Goal: Check status: Check status

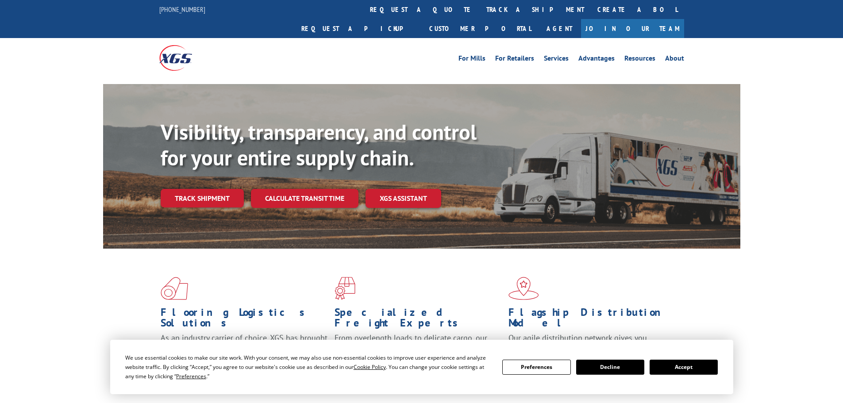
click at [669, 366] on button "Accept" at bounding box center [684, 367] width 68 height 15
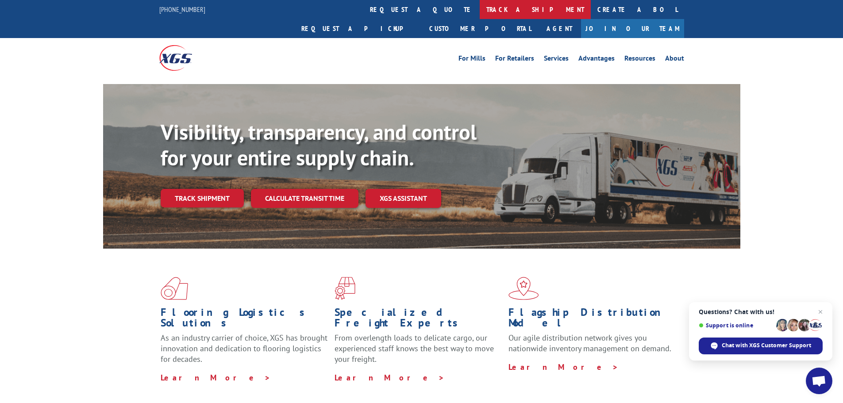
click at [480, 8] on link "track a shipment" at bounding box center [535, 9] width 111 height 19
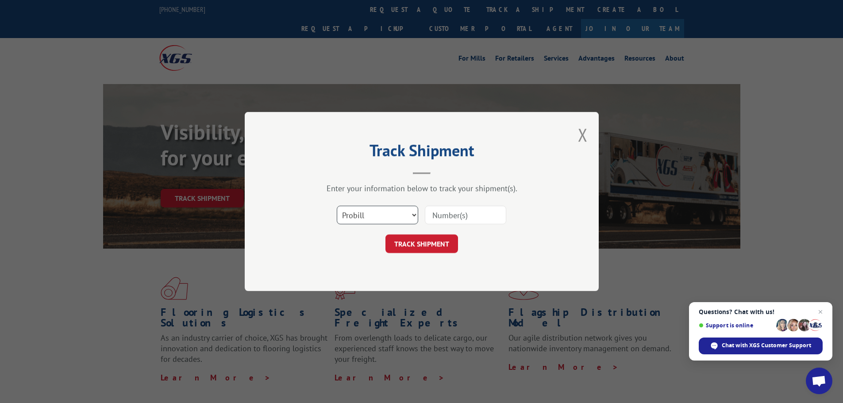
click at [376, 215] on select "Select category... Probill BOL PO" at bounding box center [377, 215] width 81 height 19
select select "bol"
click at [337, 206] on select "Select category... Probill BOL PO" at bounding box center [377, 215] width 81 height 19
click at [475, 218] on input at bounding box center [465, 215] width 81 height 19
paste input "7089921"
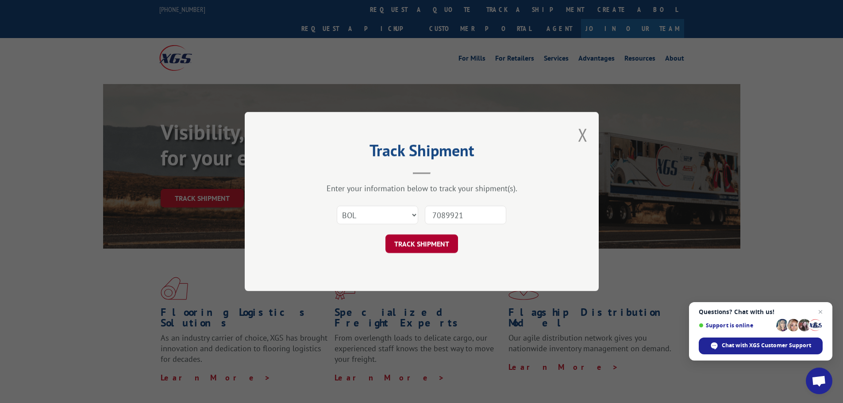
type input "7089921"
click at [436, 243] on button "TRACK SHIPMENT" at bounding box center [421, 244] width 73 height 19
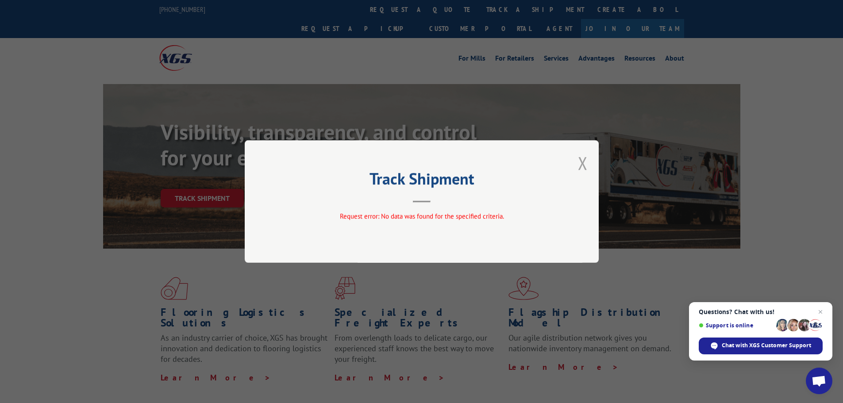
drag, startPoint x: 583, startPoint y: 165, endPoint x: 576, endPoint y: 152, distance: 14.8
click at [582, 164] on button "Close modal" at bounding box center [583, 162] width 10 height 23
